Goal: Navigation & Orientation: Find specific page/section

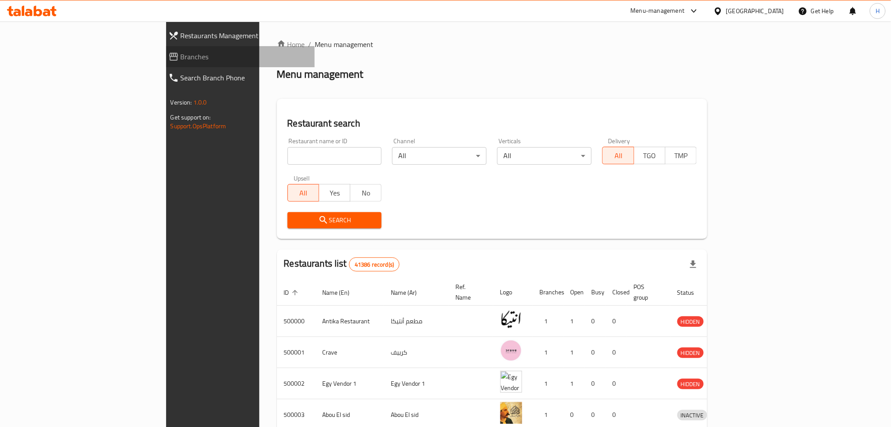
click at [181, 54] on span "Branches" at bounding box center [244, 56] width 127 height 11
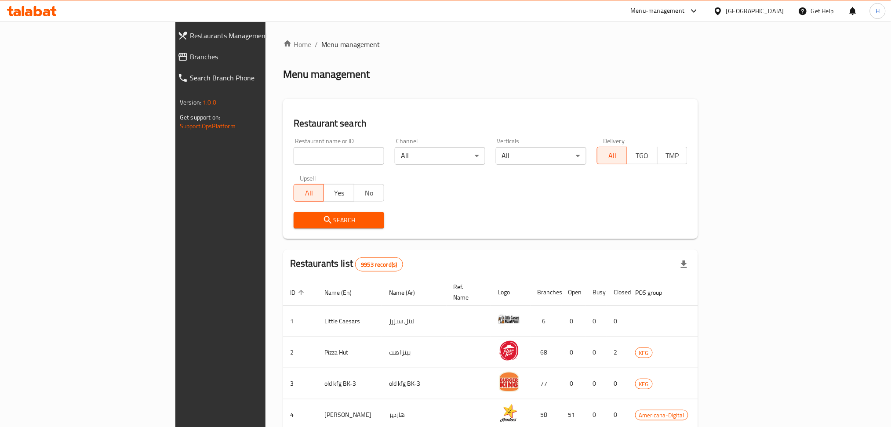
click at [190, 52] on span "Branches" at bounding box center [253, 56] width 127 height 11
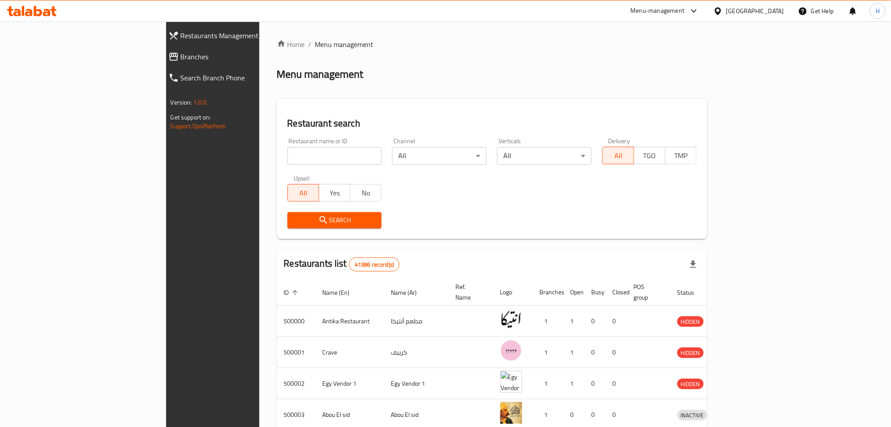
click at [181, 56] on span "Branches" at bounding box center [244, 56] width 127 height 11
